Goal: Task Accomplishment & Management: Complete application form

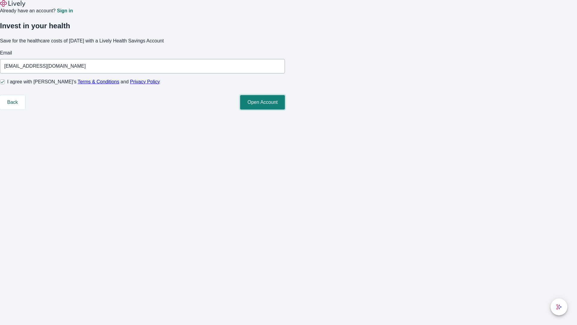
click at [285, 109] on button "Open Account" at bounding box center [262, 102] width 45 height 14
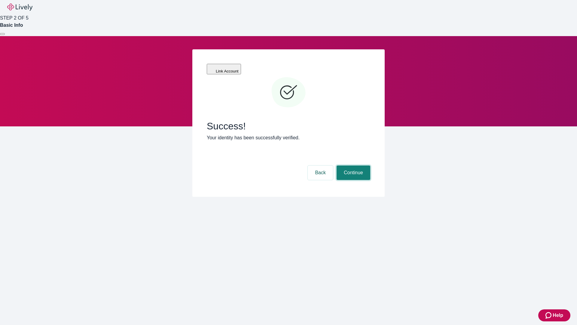
click at [353, 165] on button "Continue" at bounding box center [354, 172] width 34 height 14
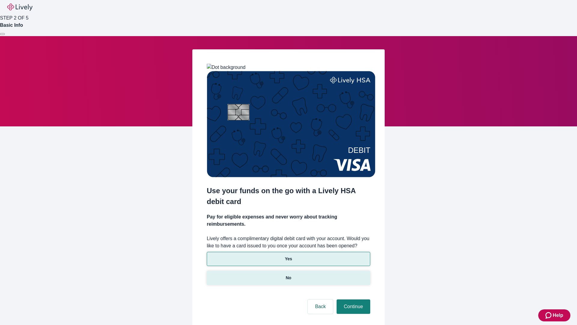
click at [288, 275] on p "No" at bounding box center [289, 278] width 6 height 6
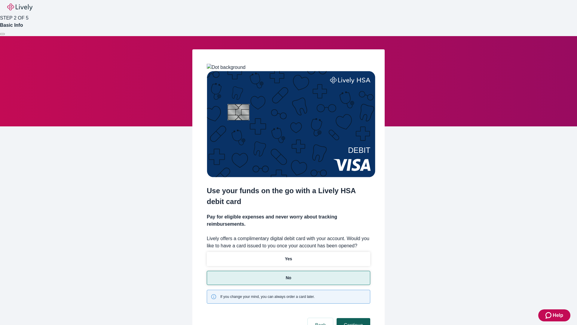
click at [353, 318] on button "Continue" at bounding box center [354, 325] width 34 height 14
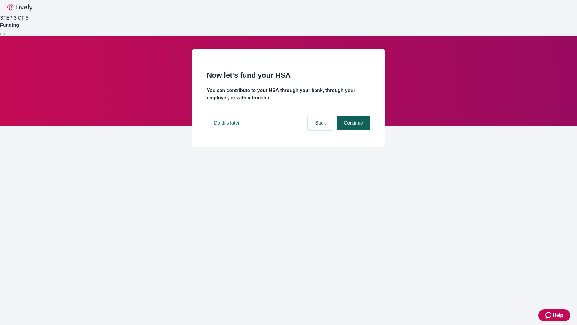
click at [353, 130] on button "Continue" at bounding box center [354, 123] width 34 height 14
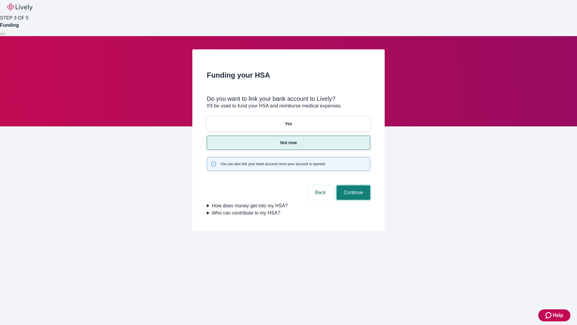
click at [353, 185] on button "Continue" at bounding box center [354, 192] width 34 height 14
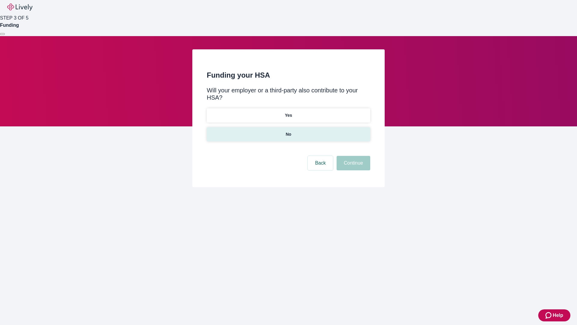
click at [288, 131] on p "No" at bounding box center [289, 134] width 6 height 6
click at [353, 156] on button "Continue" at bounding box center [354, 163] width 34 height 14
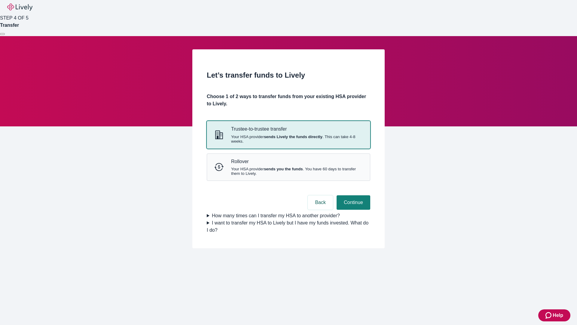
click at [288, 139] on strong "sends Lively the funds directly" at bounding box center [293, 136] width 59 height 5
click at [353, 210] on button "Continue" at bounding box center [354, 202] width 34 height 14
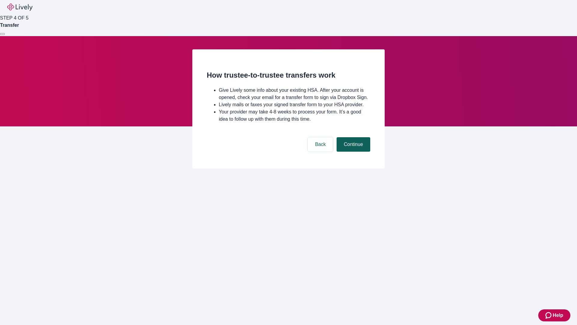
click at [353, 152] on button "Continue" at bounding box center [354, 144] width 34 height 14
